Goal: Task Accomplishment & Management: Use online tool/utility

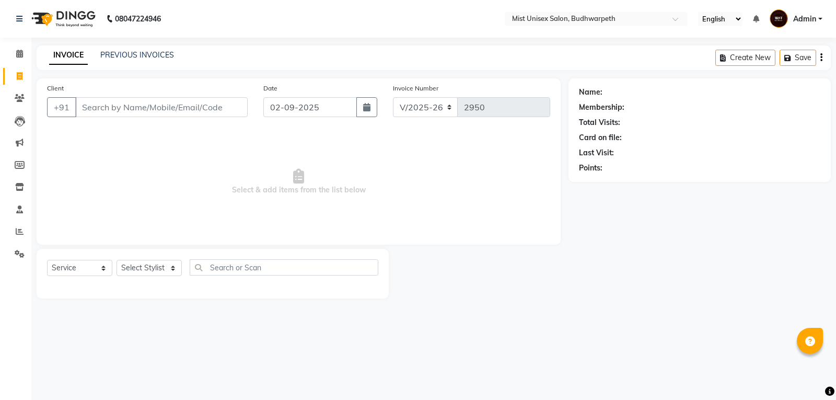
click at [123, 54] on link "PREVIOUS INVOICES" at bounding box center [137, 54] width 74 height 9
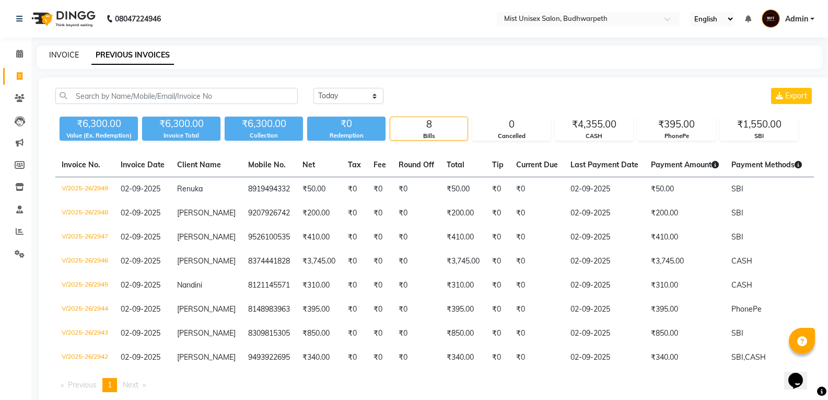
click at [71, 57] on link "INVOICE" at bounding box center [64, 54] width 30 height 9
select select "service"
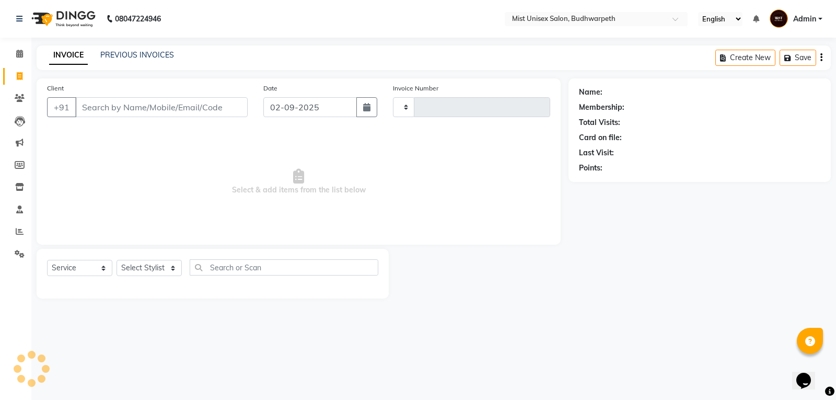
type input "2950"
select select "5227"
click at [103, 103] on input "Client" at bounding box center [161, 107] width 172 height 20
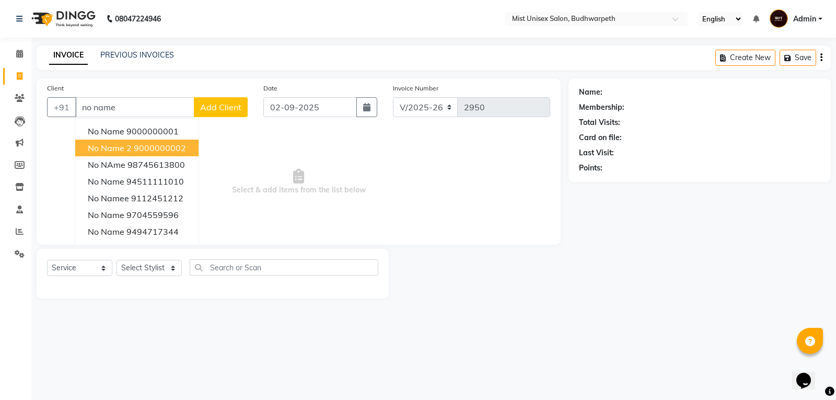
click at [130, 153] on button "No Name 2 9000000002" at bounding box center [136, 147] width 123 height 17
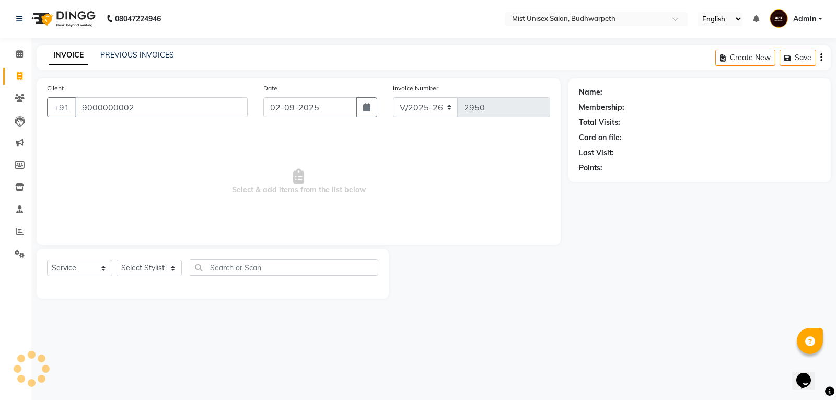
type input "9000000002"
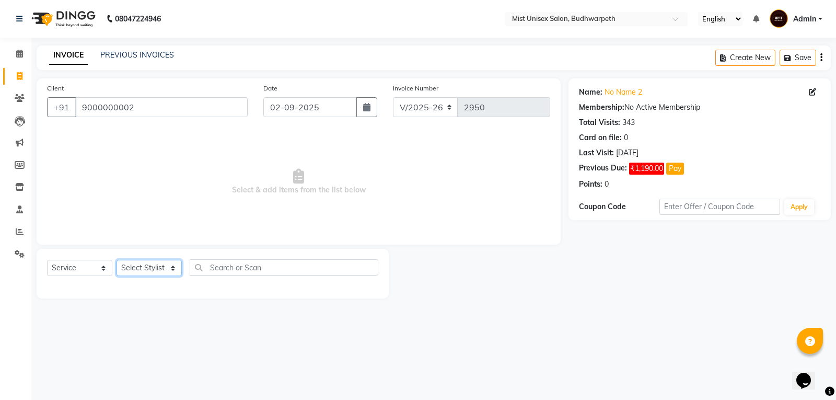
click at [149, 272] on select "Select Stylist Abhi Ram [PERSON_NAME] [PERSON_NAME] Lakshmi Madhu [PERSON_NAME]…" at bounding box center [148, 268] width 65 height 16
select select "66487"
click at [116, 260] on select "Select Stylist Abhi Ram [PERSON_NAME] [PERSON_NAME] Lakshmi Madhu [PERSON_NAME]…" at bounding box center [148, 268] width 65 height 16
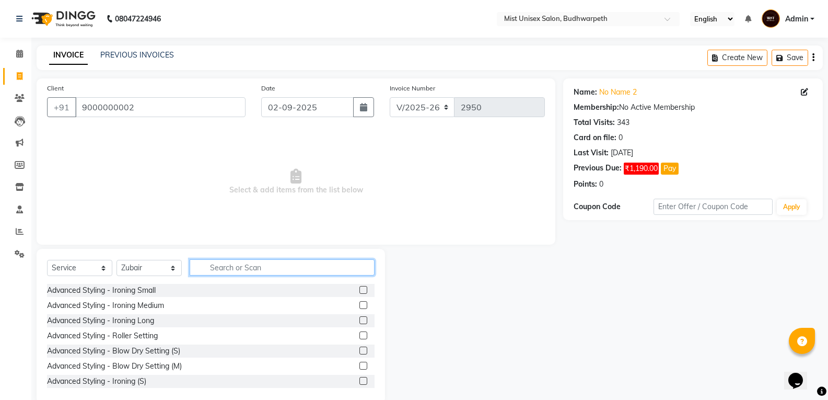
click at [225, 268] on input "text" at bounding box center [282, 267] width 185 height 16
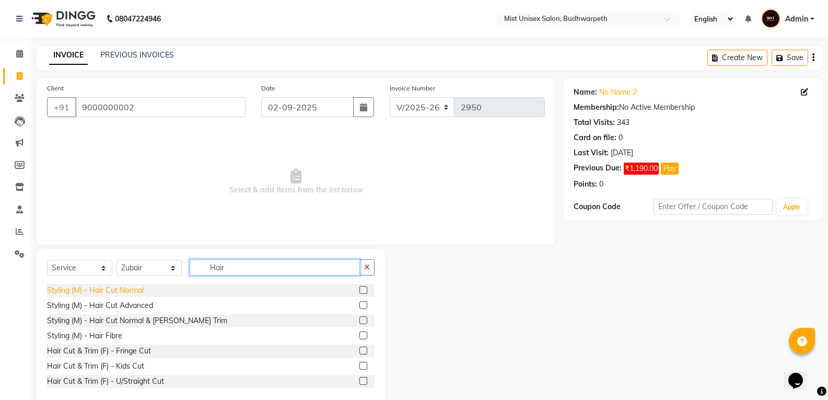
type input "Hair"
click at [124, 289] on div "Styling (M) - Hair Cut Normal" at bounding box center [95, 290] width 97 height 11
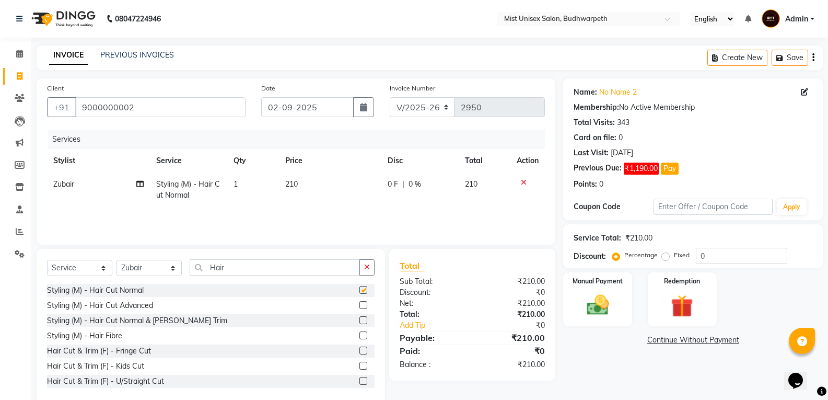
checkbox input "false"
click at [397, 186] on span "0 F" at bounding box center [393, 184] width 10 height 11
select select "66487"
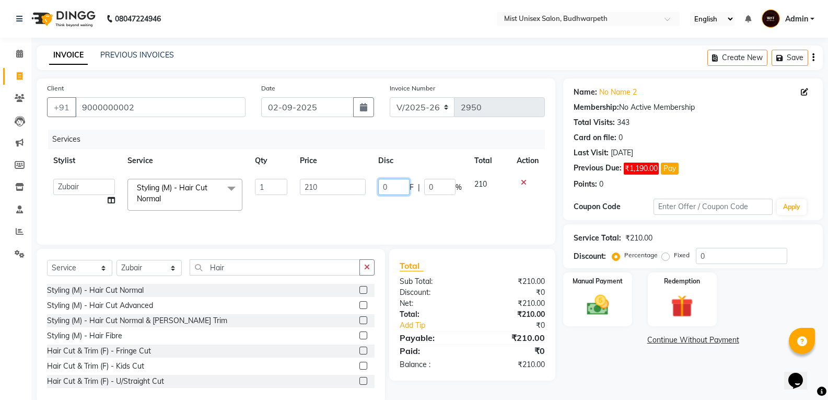
click at [397, 186] on input "0" at bounding box center [393, 187] width 31 height 16
type input "10"
click at [397, 214] on div "Services Stylist Service Qty Price Disc Total Action Abhi Ram [PERSON_NAME] [PE…" at bounding box center [296, 182] width 498 height 104
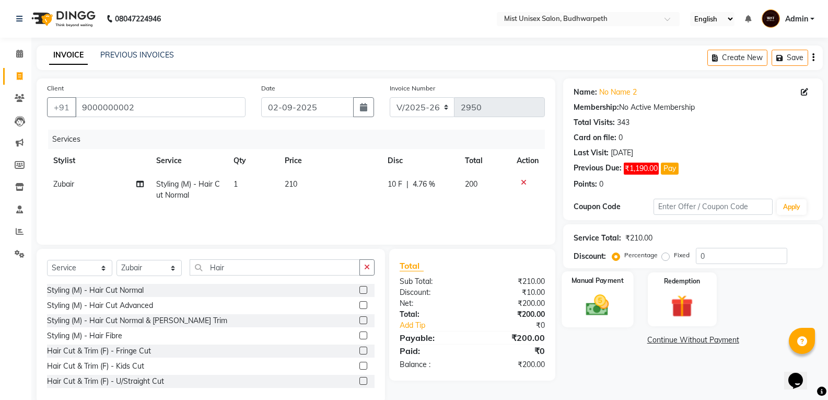
click at [608, 300] on img at bounding box center [597, 304] width 37 height 27
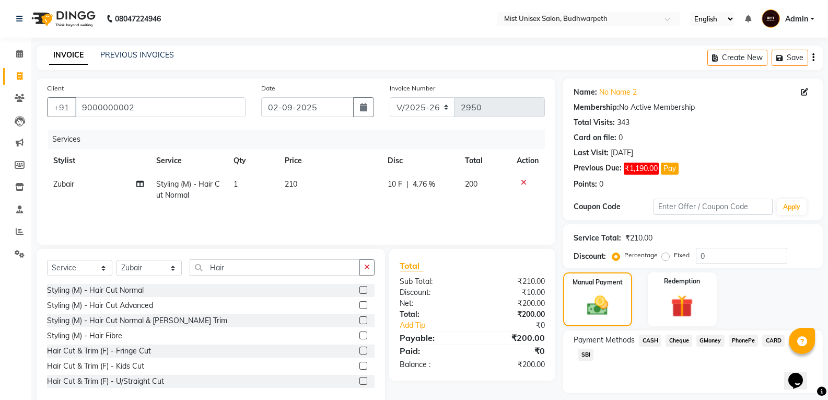
click at [644, 335] on span "CASH" at bounding box center [650, 340] width 22 height 12
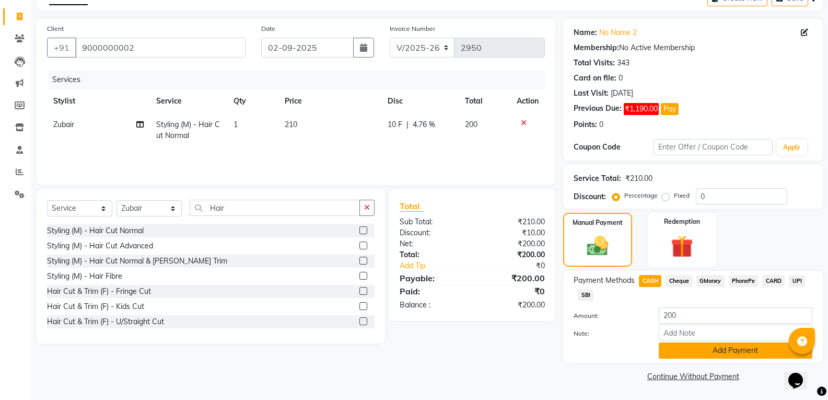
click at [740, 343] on button "Add Payment" at bounding box center [736, 350] width 154 height 16
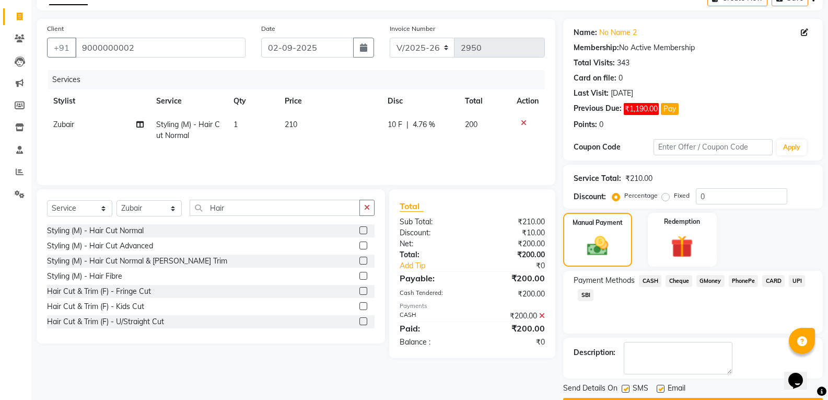
scroll to position [89, 0]
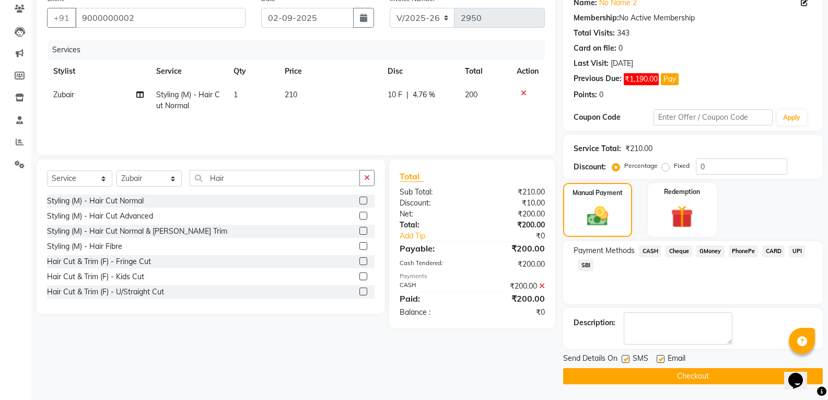
click at [734, 381] on button "Checkout" at bounding box center [693, 376] width 260 height 16
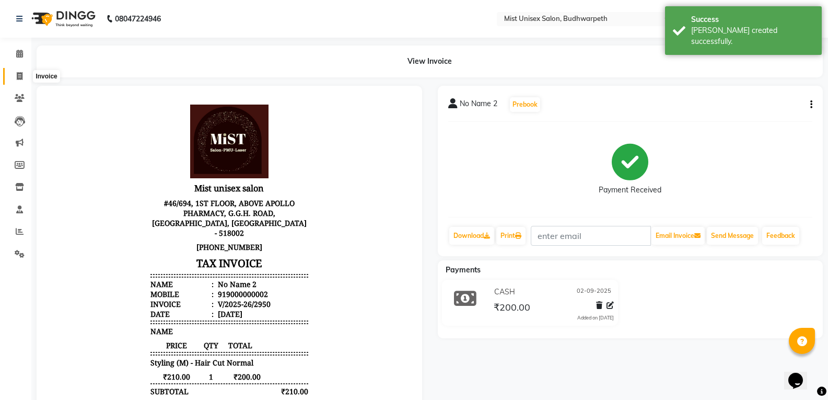
drag, startPoint x: 17, startPoint y: 76, endPoint x: 37, endPoint y: 73, distance: 20.1
click at [17, 76] on icon at bounding box center [20, 76] width 6 height 8
select select "5227"
select select "service"
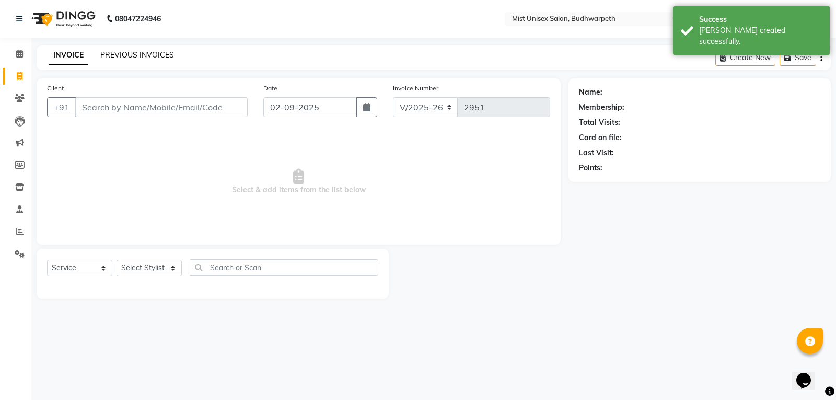
click at [112, 57] on link "PREVIOUS INVOICES" at bounding box center [137, 54] width 74 height 9
